Goal: Navigation & Orientation: Find specific page/section

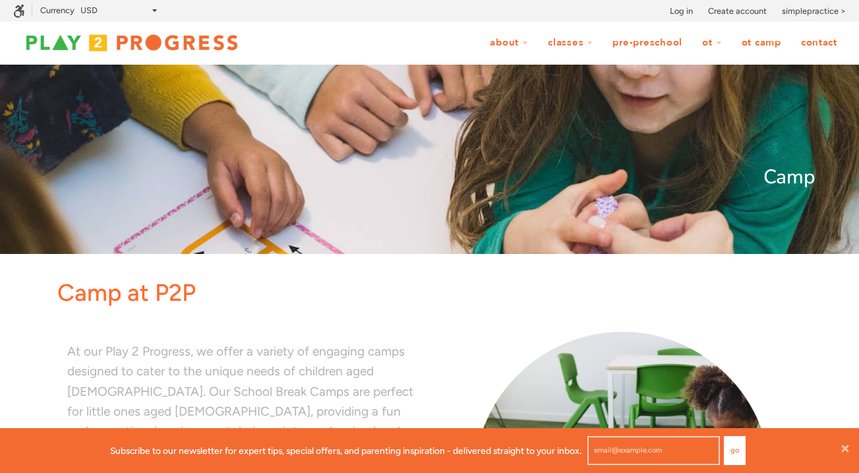
scroll to position [1, 1]
click at [165, 39] on img at bounding box center [131, 43] width 237 height 26
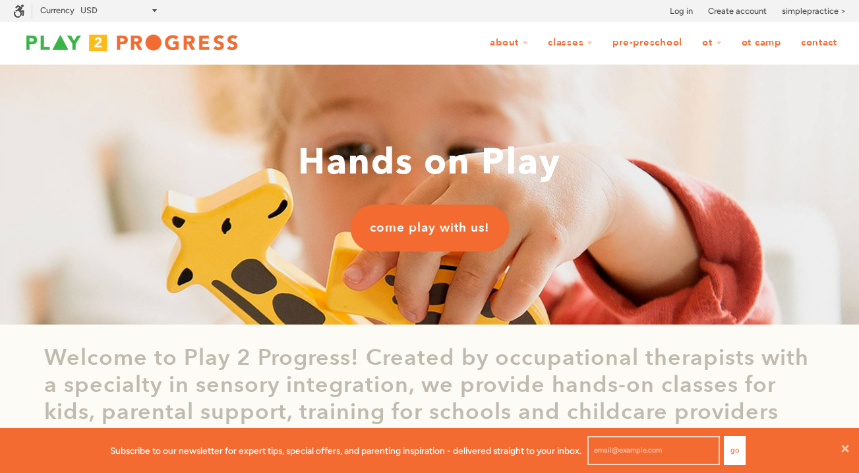
scroll to position [1, 1]
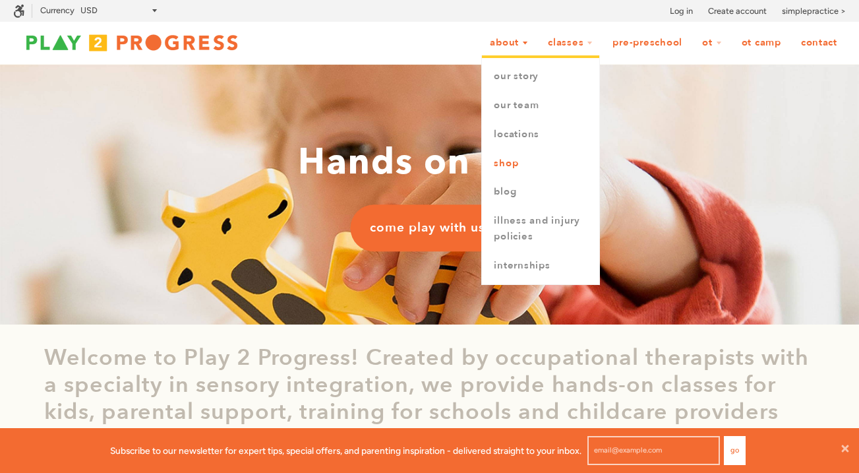
click at [500, 167] on link "Shop" at bounding box center [540, 163] width 117 height 29
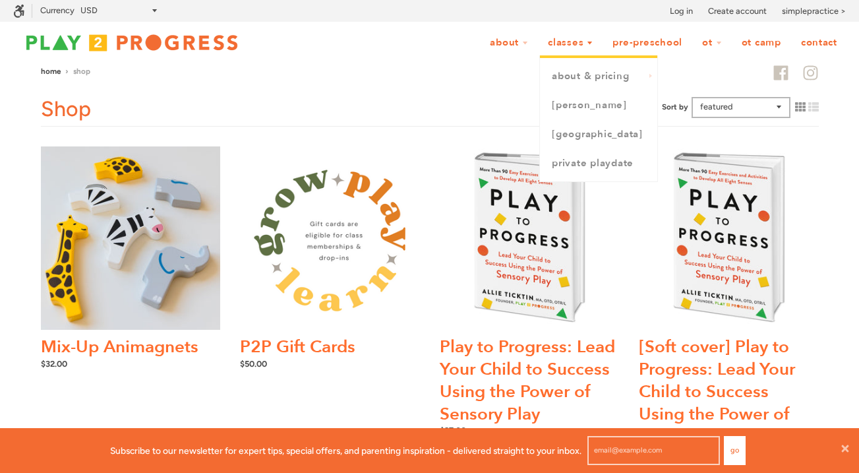
click at [562, 43] on link "Classes" at bounding box center [570, 42] width 62 height 25
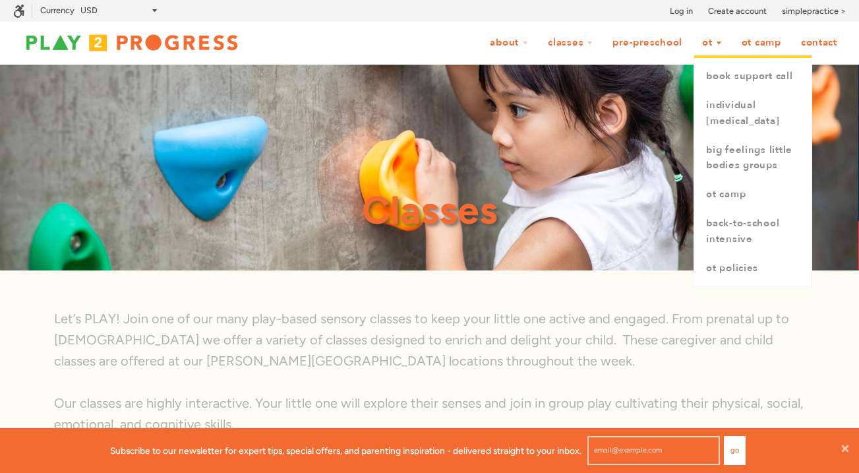
click at [709, 44] on link "OT" at bounding box center [711, 42] width 37 height 25
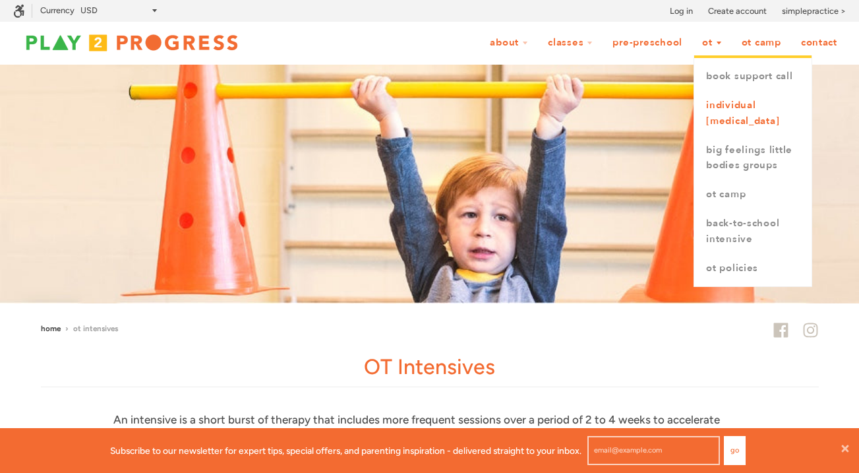
click at [717, 118] on link "Individual [MEDICAL_DATA]" at bounding box center [752, 113] width 117 height 45
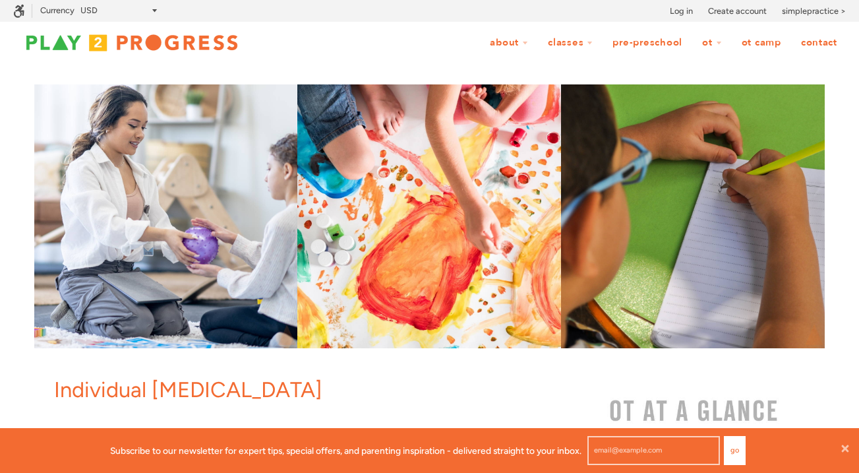
scroll to position [1, 1]
click at [123, 45] on img at bounding box center [131, 43] width 237 height 26
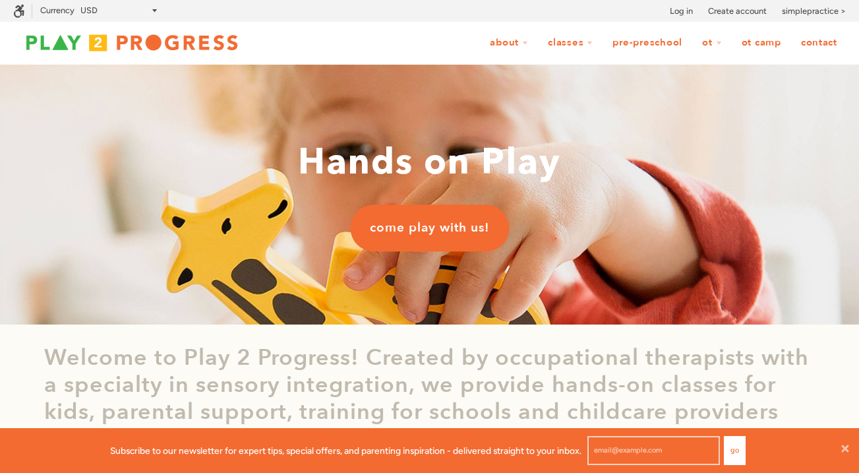
scroll to position [1, 1]
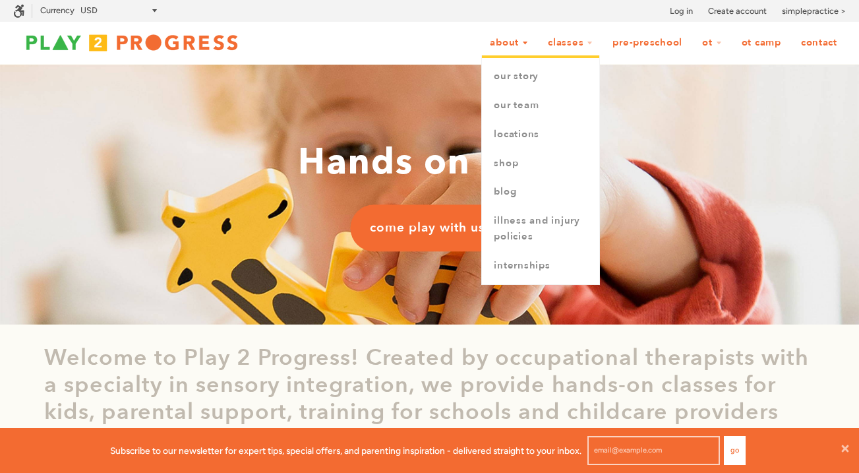
click at [505, 43] on link "About" at bounding box center [508, 42] width 55 height 25
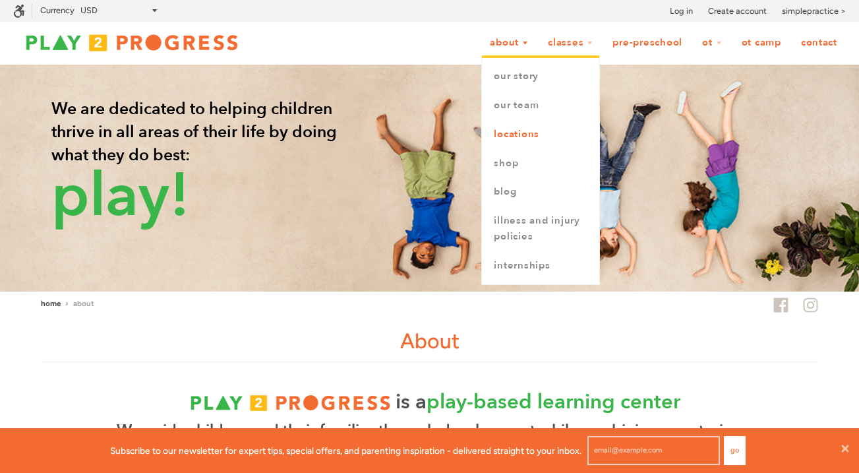
click at [516, 132] on link "Locations" at bounding box center [540, 134] width 117 height 29
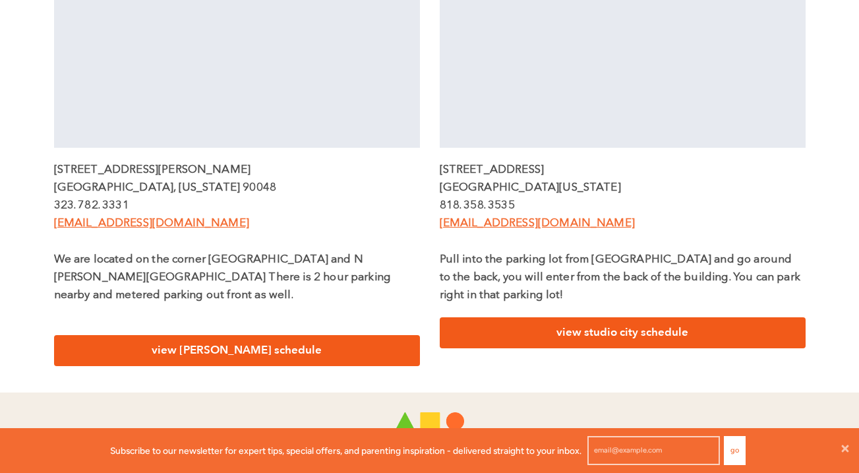
scroll to position [541, 0]
